Goal: Complete application form

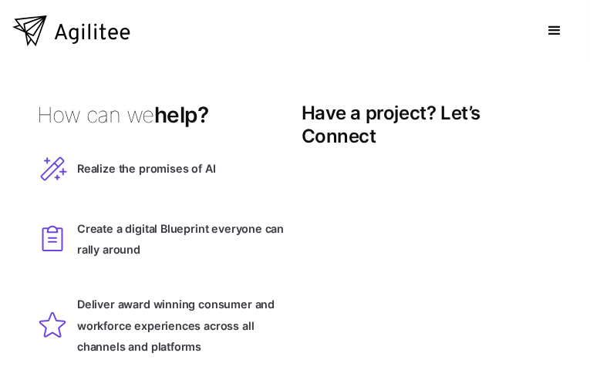
type input "**********"
type input "********"
type input "**********"
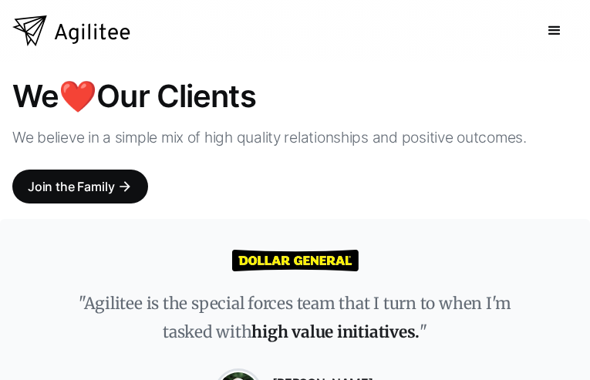
type input "**********"
